Goal: Task Accomplishment & Management: Complete application form

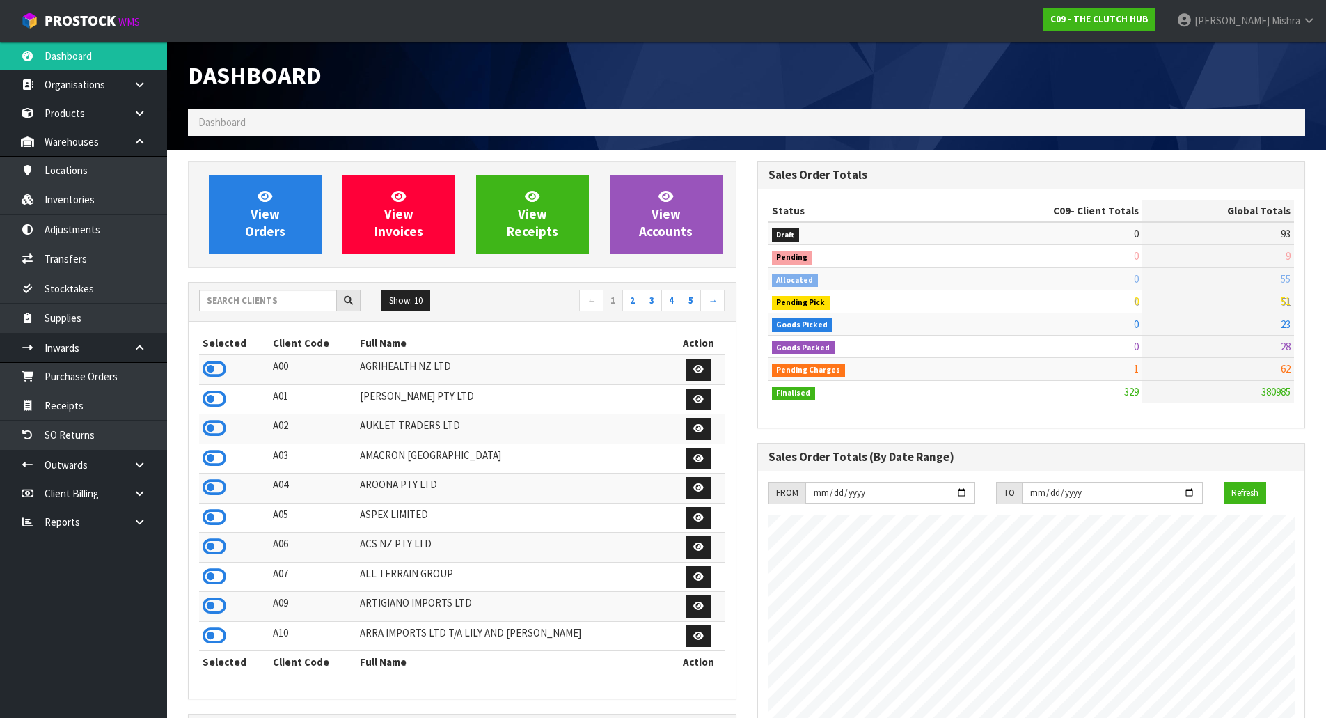
scroll to position [1055, 569]
drag, startPoint x: 269, startPoint y: 297, endPoint x: 281, endPoint y: 272, distance: 28.4
click at [269, 297] on input "text" at bounding box center [268, 301] width 138 height 22
type input "E04"
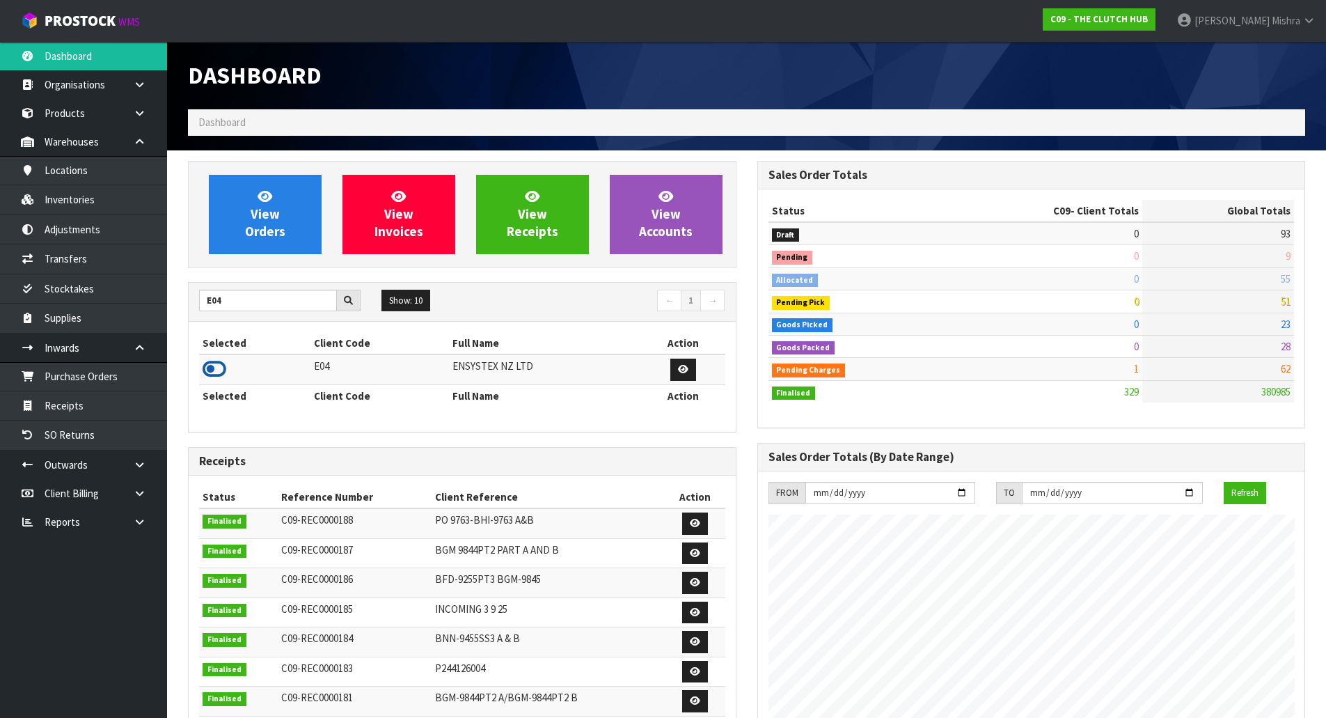
click at [226, 376] on td at bounding box center [254, 369] width 111 height 30
click at [228, 350] on th "Selected" at bounding box center [254, 343] width 111 height 22
click at [224, 371] on icon at bounding box center [215, 369] width 24 height 21
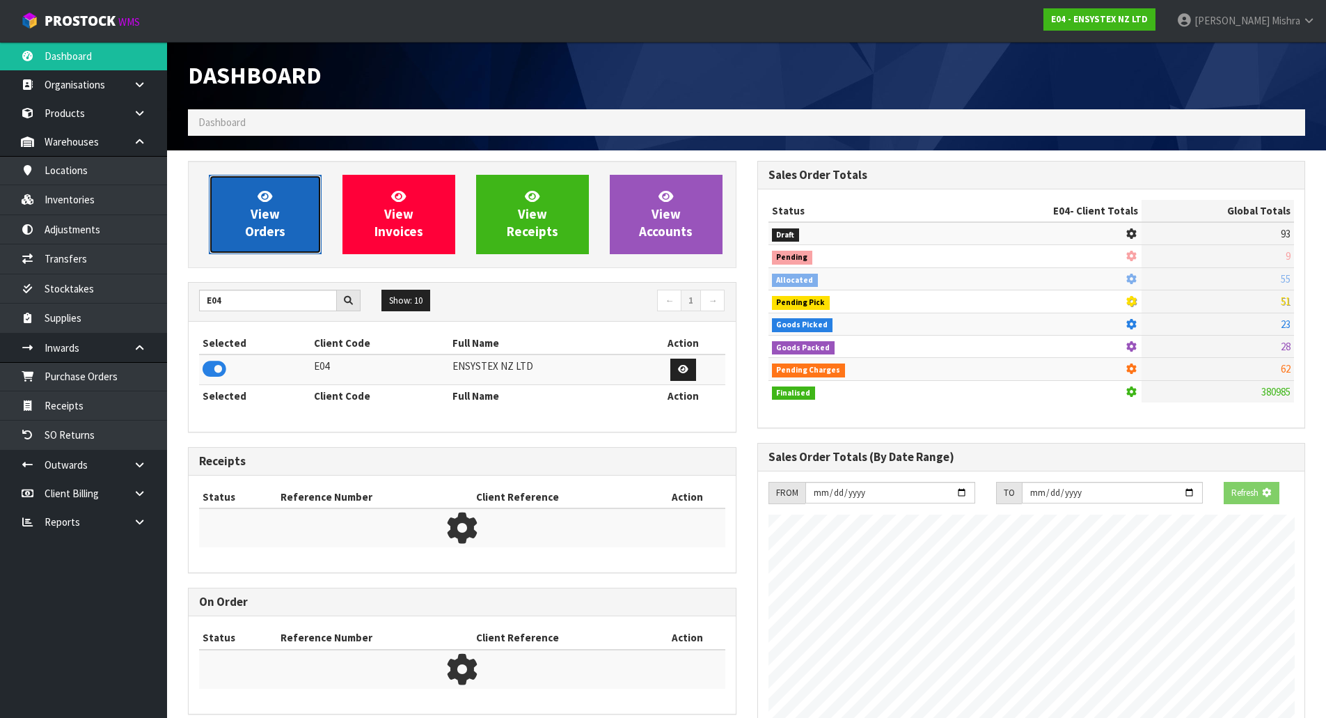
click at [287, 220] on link "View Orders" at bounding box center [265, 214] width 113 height 79
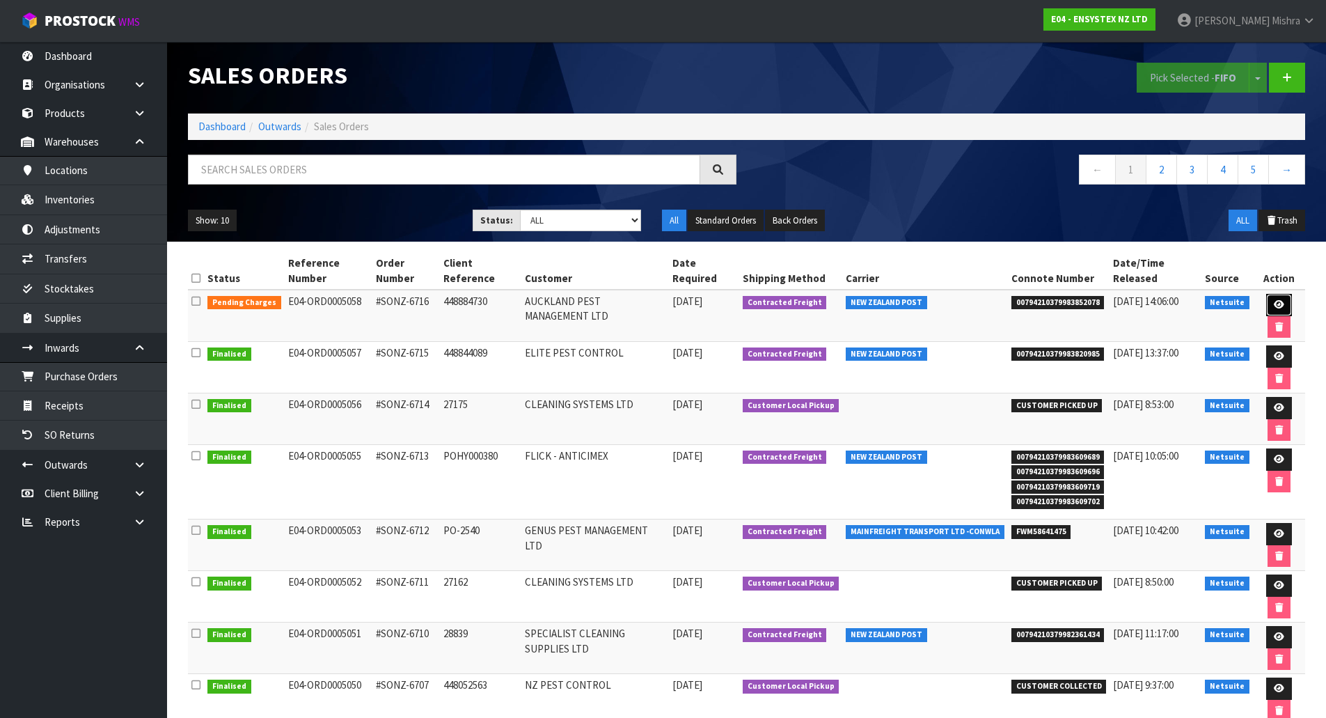
click at [1269, 304] on link at bounding box center [1280, 305] width 26 height 22
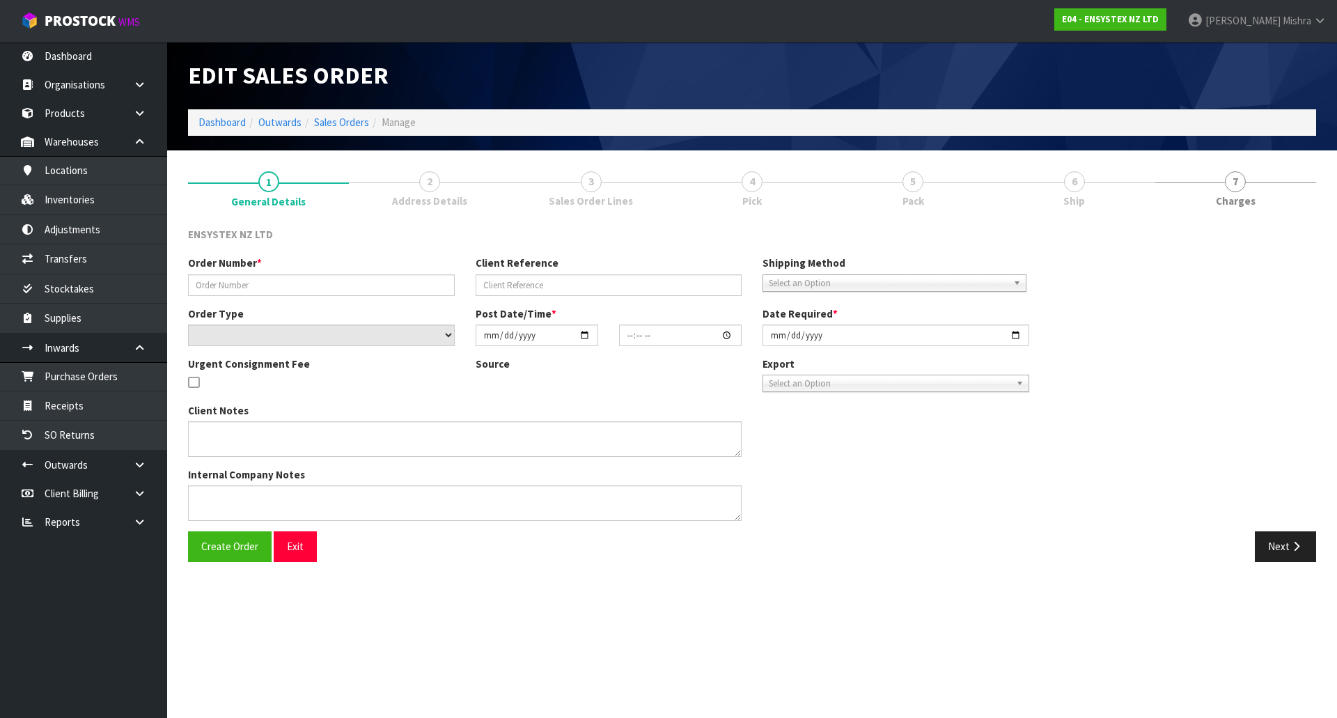
type input "#SONZ-6716"
type input "448884730"
select select "number:0"
type input "[DATE]"
type input "13:15:14.000"
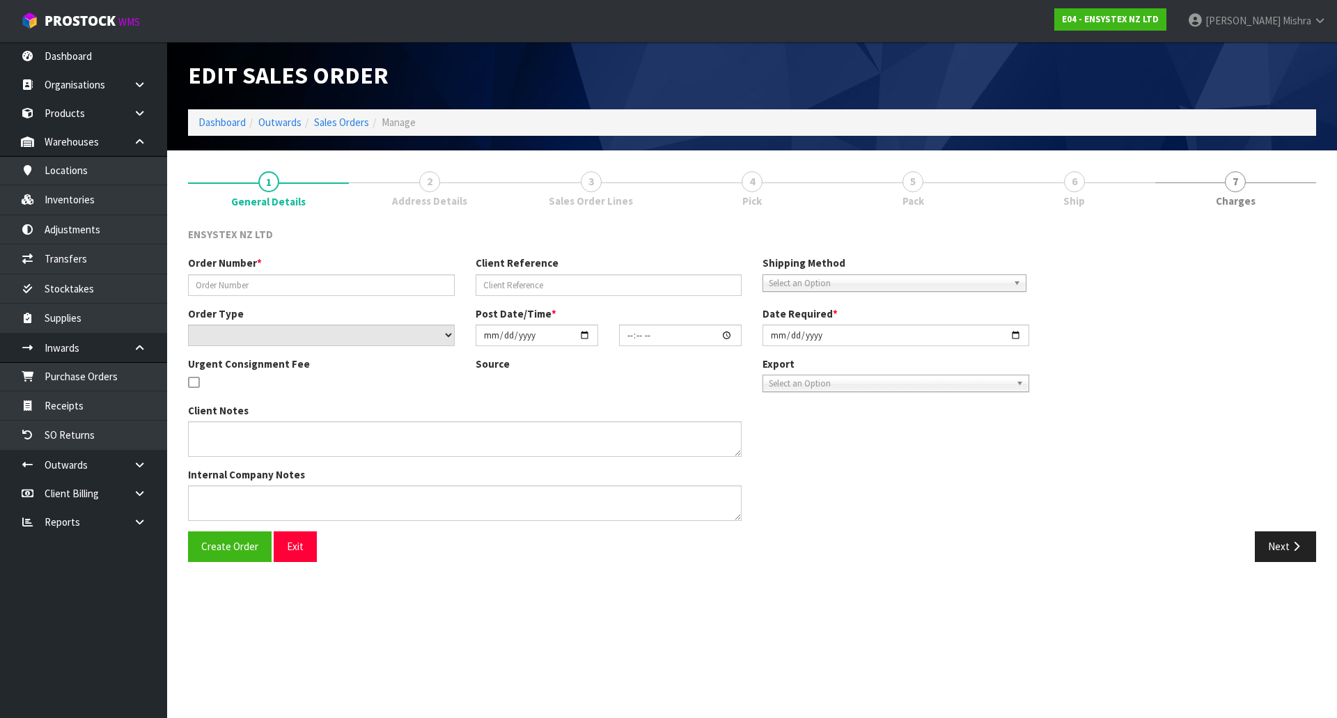
type input "[DATE]"
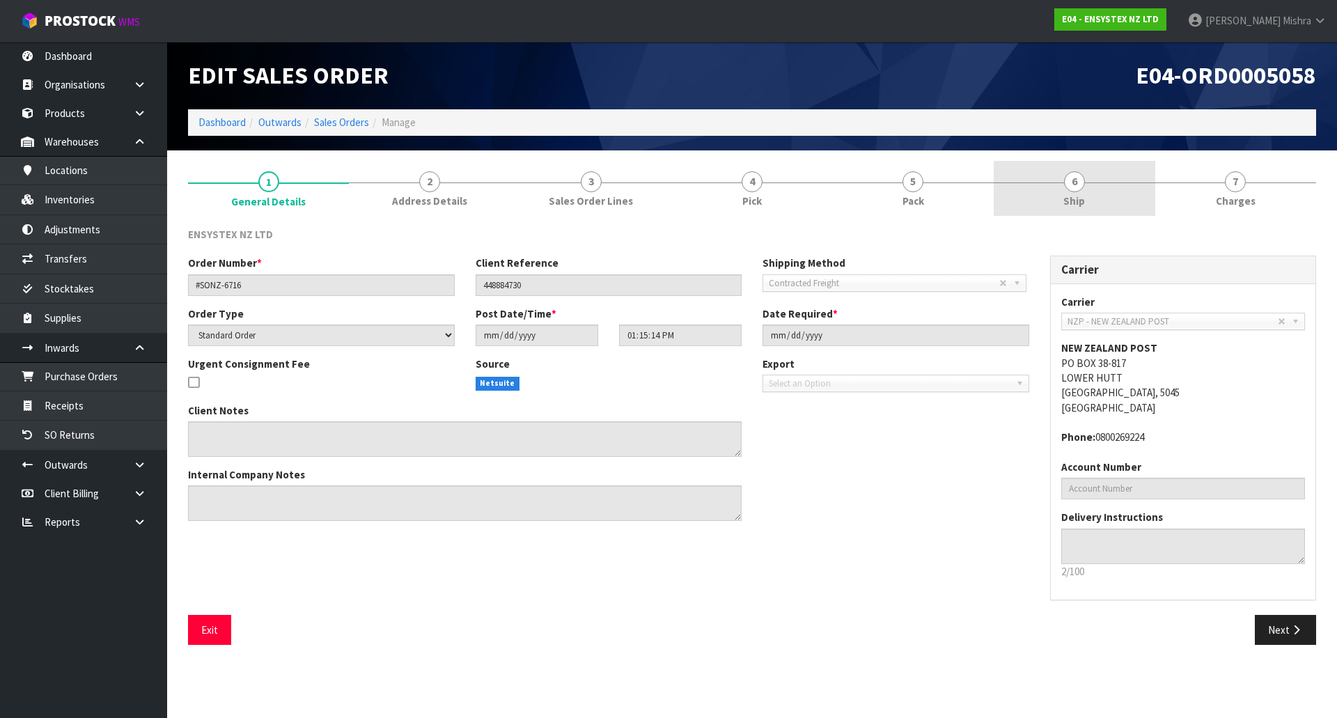
drag, startPoint x: 1031, startPoint y: 166, endPoint x: 1044, endPoint y: 178, distance: 17.7
click at [1031, 165] on link "6 Ship" at bounding box center [1074, 188] width 161 height 55
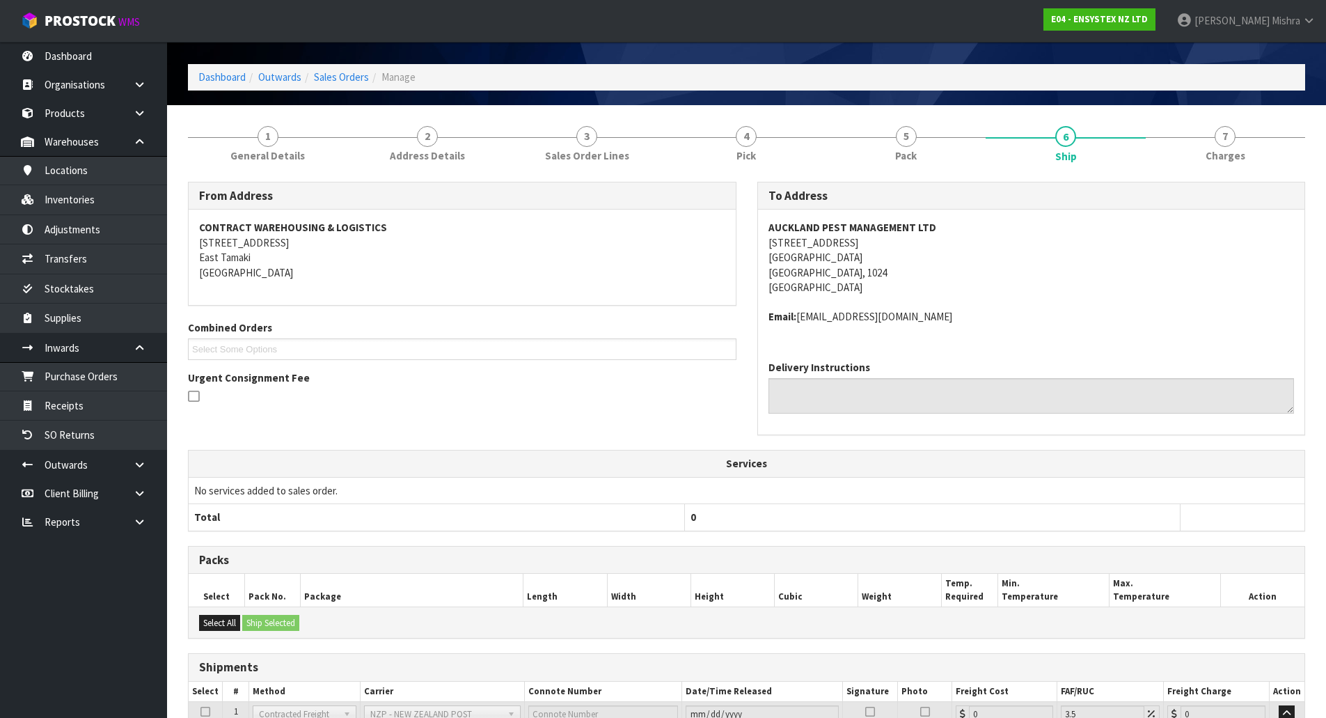
scroll to position [171, 0]
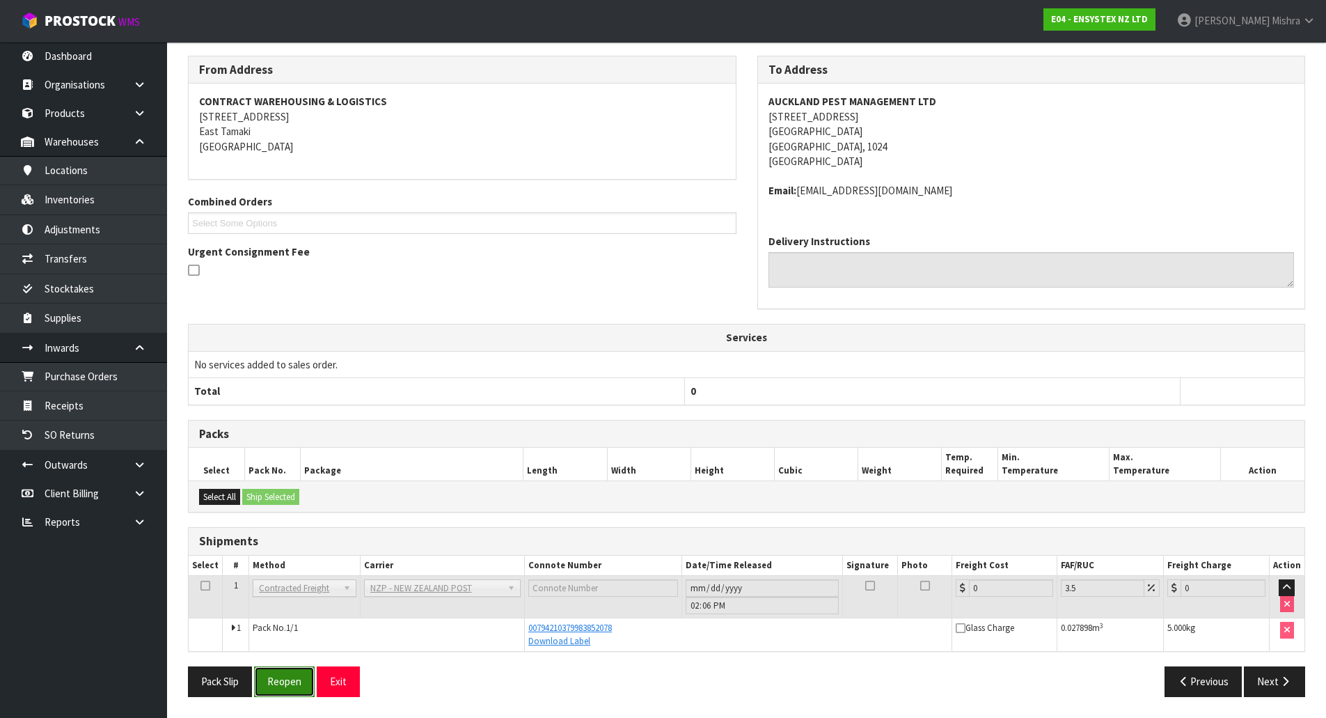
click at [292, 689] on button "Reopen" at bounding box center [284, 681] width 61 height 30
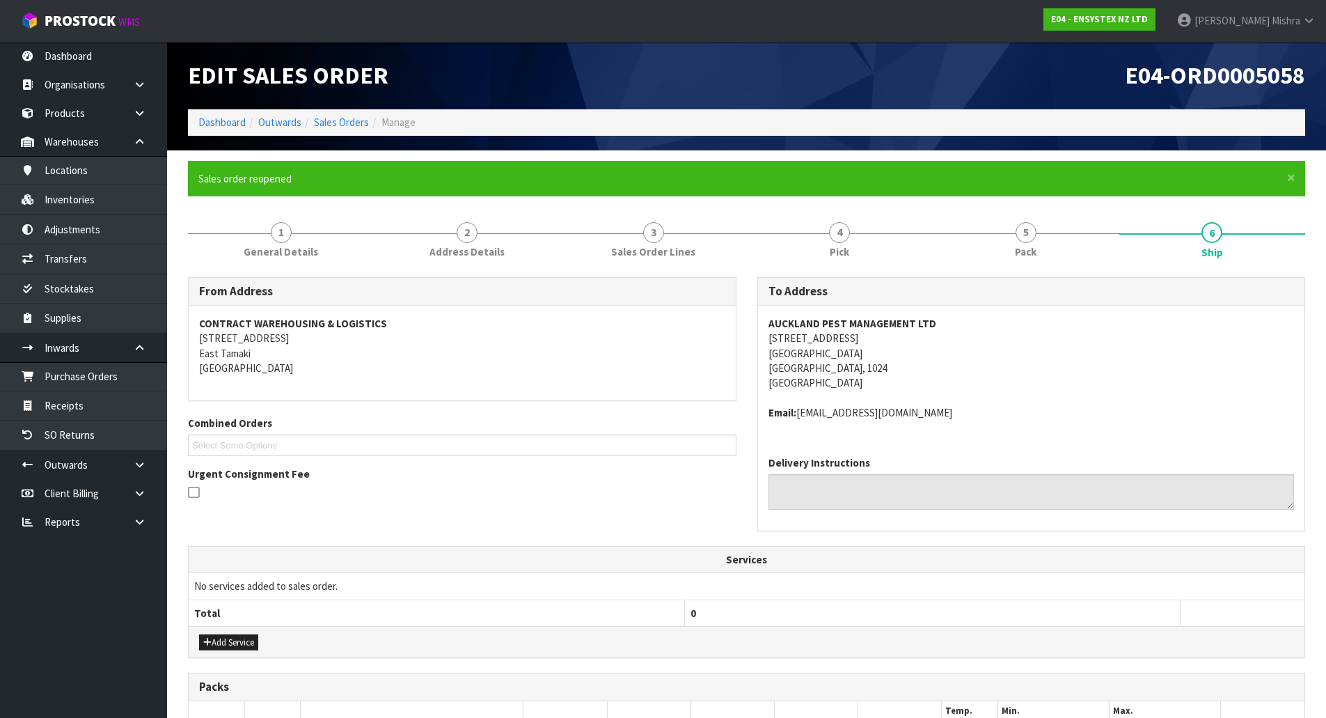
scroll to position [260, 0]
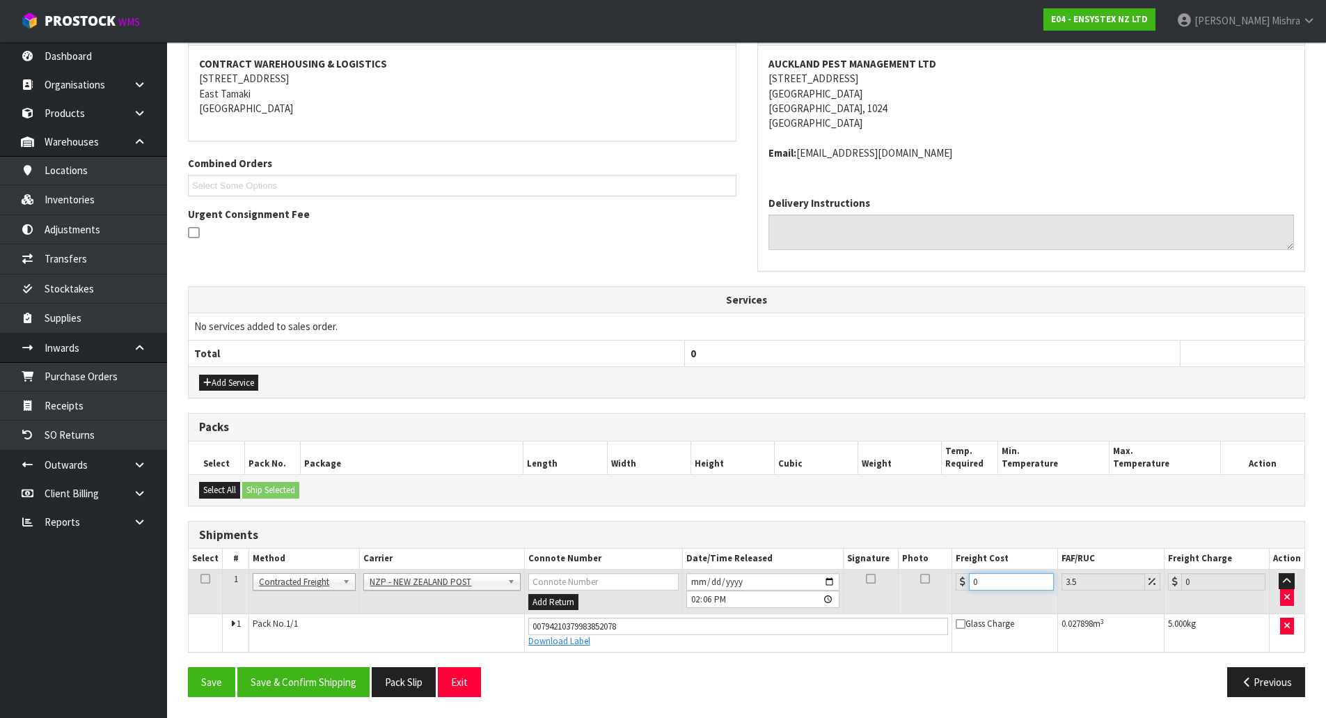
drag, startPoint x: 987, startPoint y: 581, endPoint x: 791, endPoint y: 581, distance: 196.3
click at [791, 581] on tr "1 Client Local Pickup Customer Local Pickup Company Freight Contracted Freight …" at bounding box center [747, 591] width 1116 height 45
type input "3"
type input "3.1"
type input "3.8"
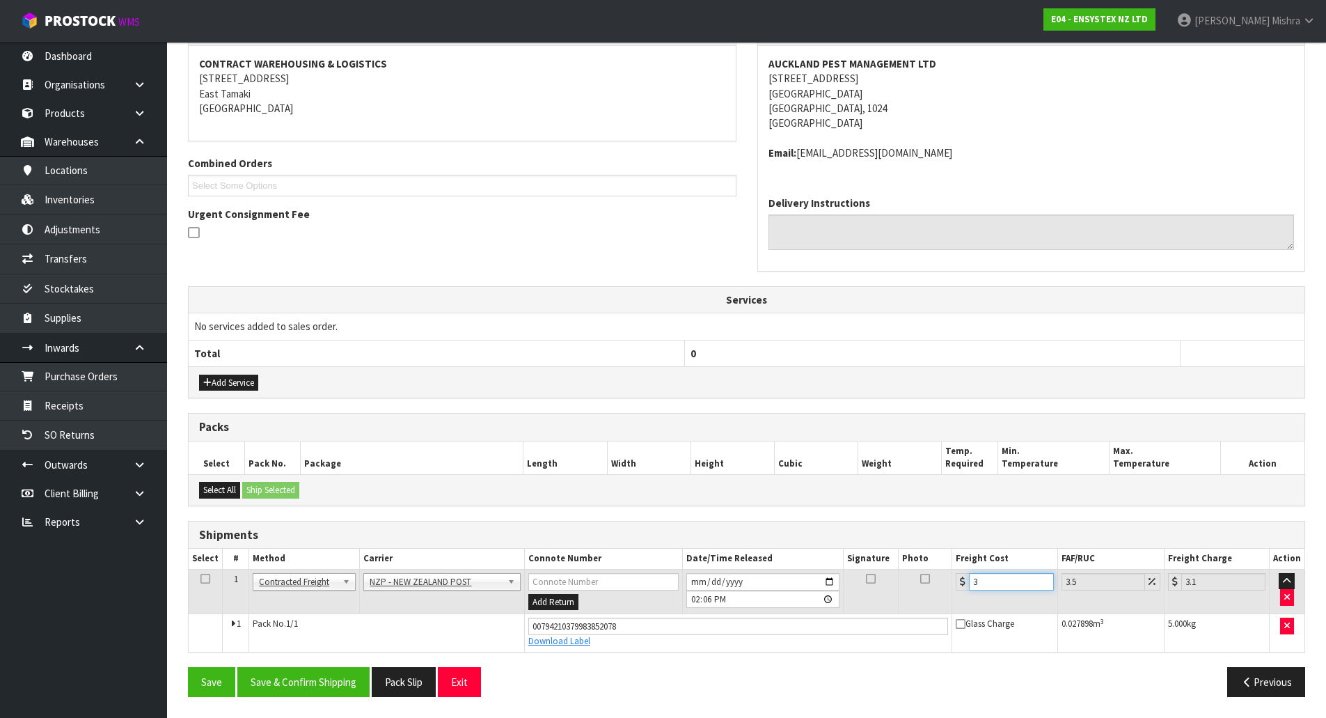
type input "3.93"
type input "3.88"
type input "4.02"
type input "3.88"
click at [342, 680] on button "Save & Confirm Shipping" at bounding box center [303, 682] width 132 height 30
